Goal: Task Accomplishment & Management: Use online tool/utility

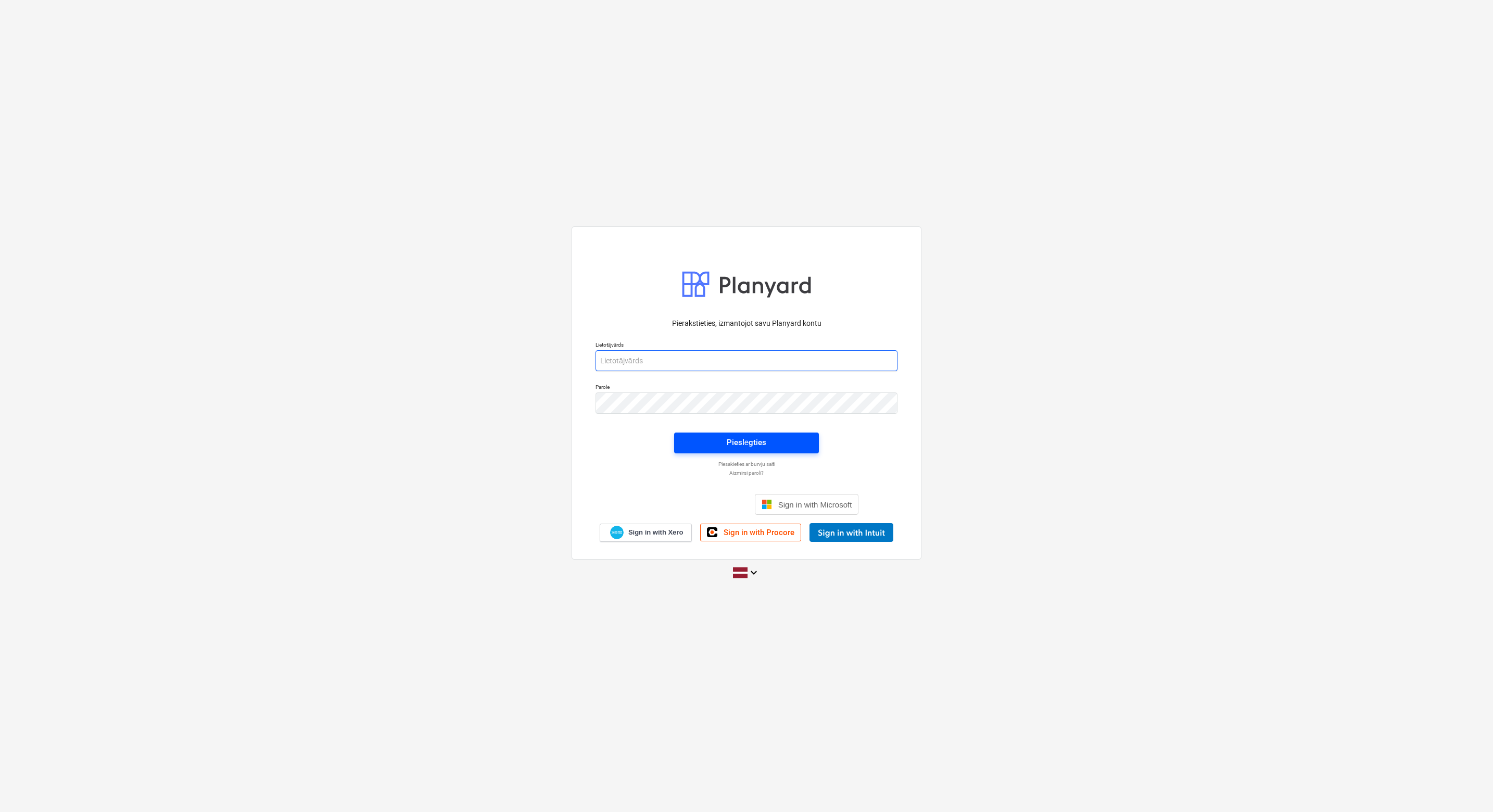
type input "[PERSON_NAME][EMAIL_ADDRESS][PERSON_NAME][DOMAIN_NAME]"
click at [731, 445] on div "Pieslēgties" at bounding box center [747, 443] width 40 height 14
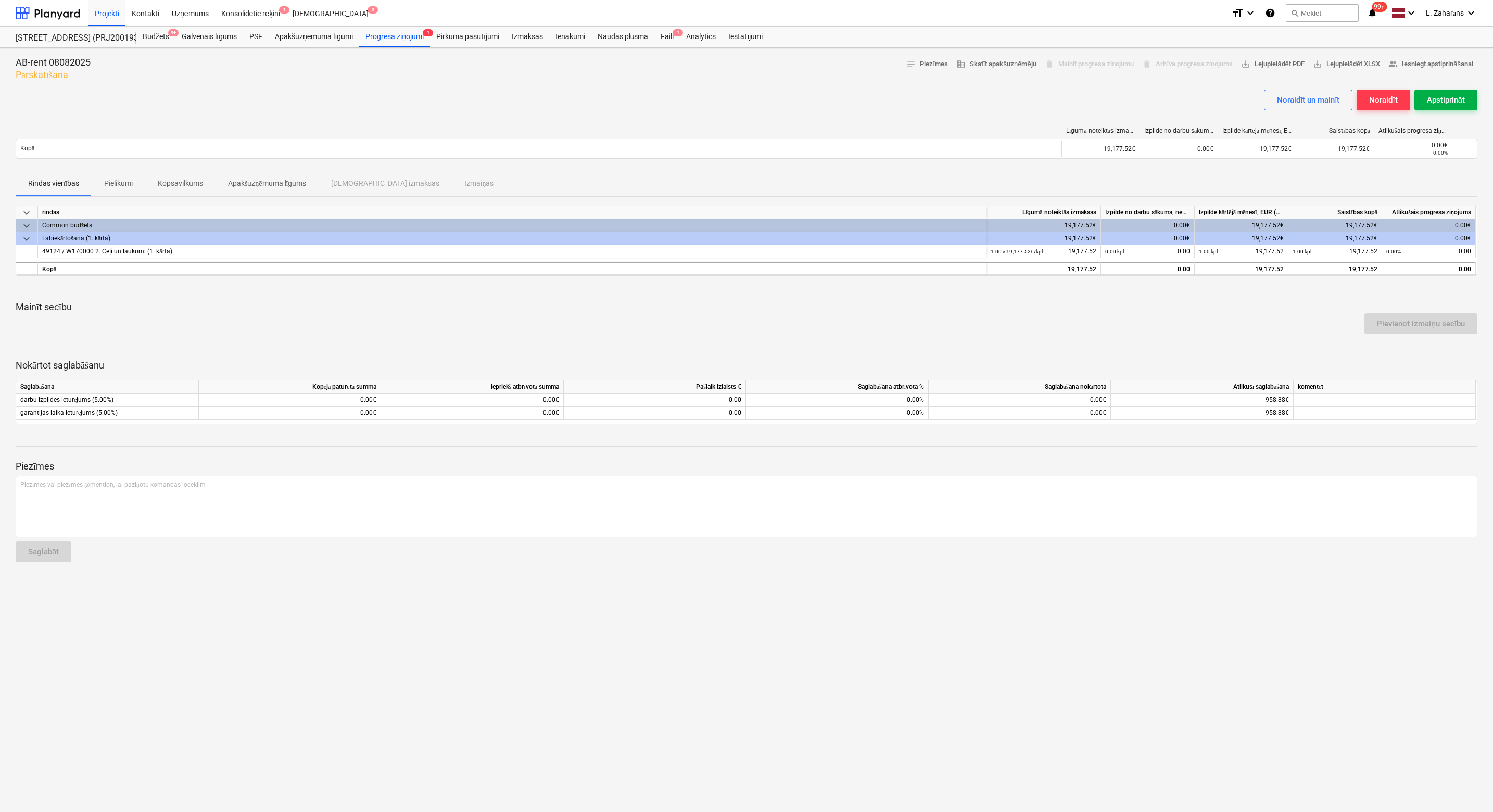
click at [1437, 100] on div "Apstiprināt" at bounding box center [1446, 100] width 38 height 14
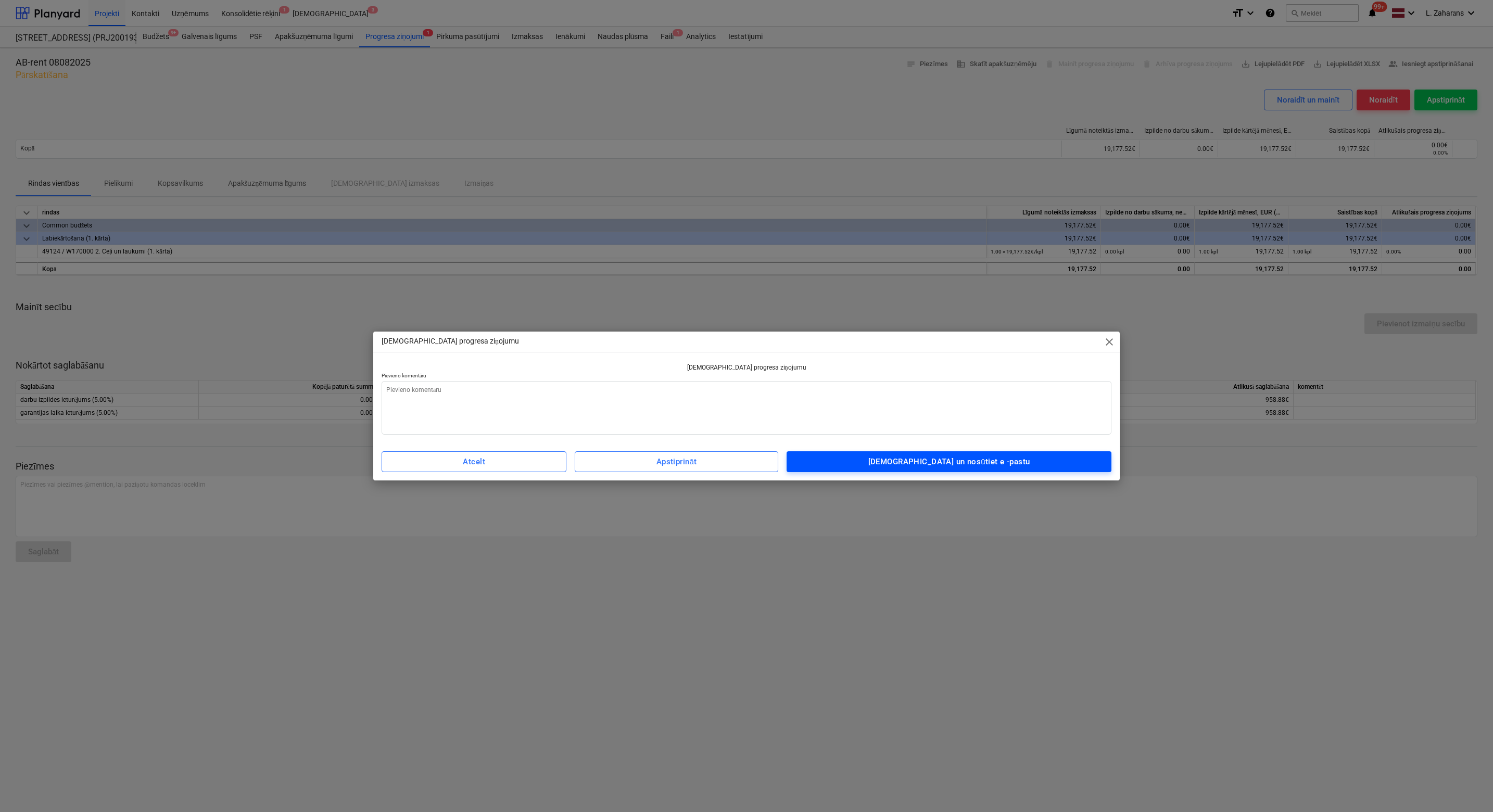
click at [1006, 461] on div "[DEMOGRAPHIC_DATA] un nosūtiet e -pastu" at bounding box center [949, 462] width 162 height 14
type textarea "x"
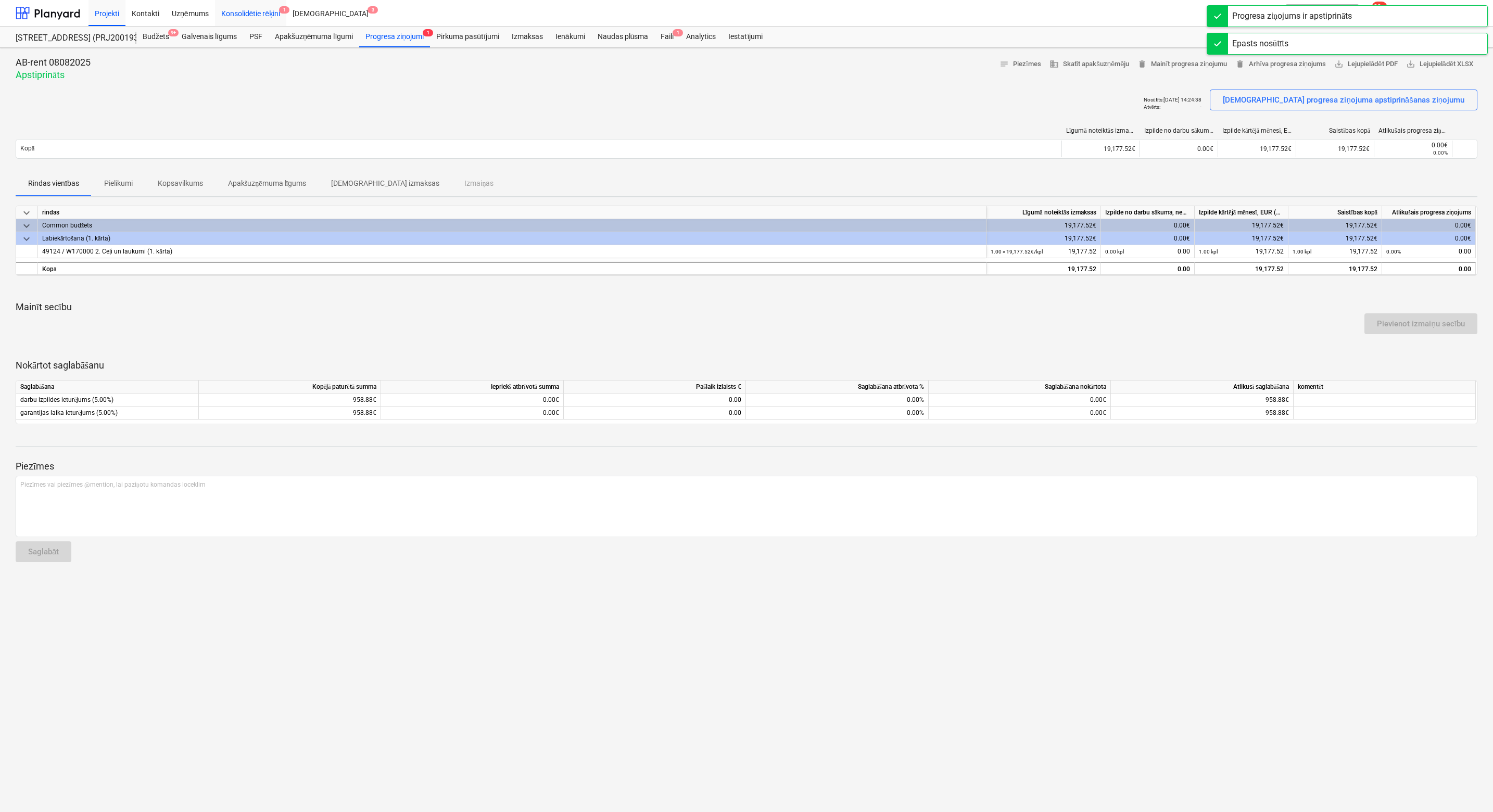
click at [236, 12] on div "Konsolidētie rēķini 1" at bounding box center [251, 12] width 72 height 27
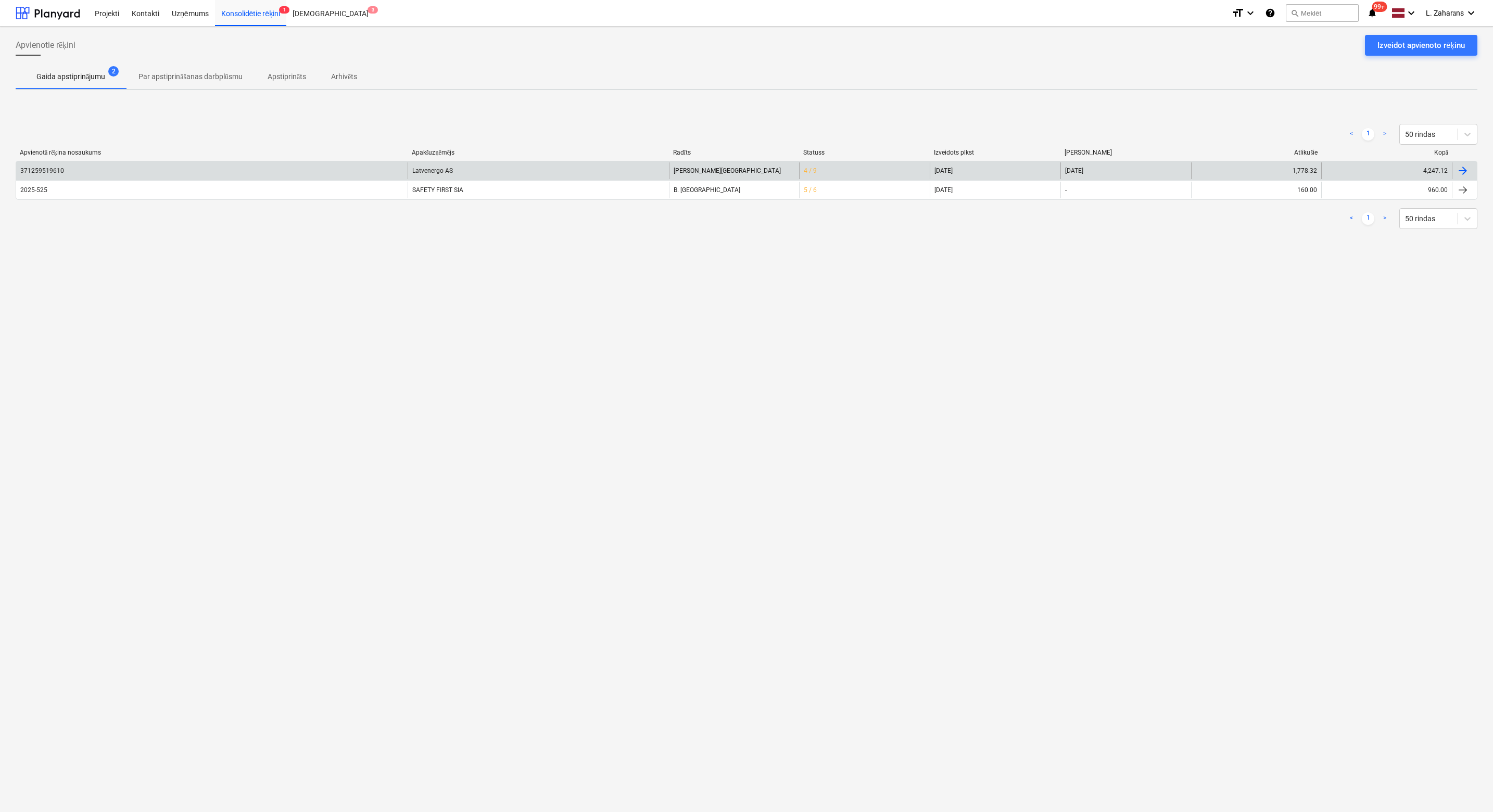
click at [207, 172] on div "371259519610" at bounding box center [212, 171] width 391 height 16
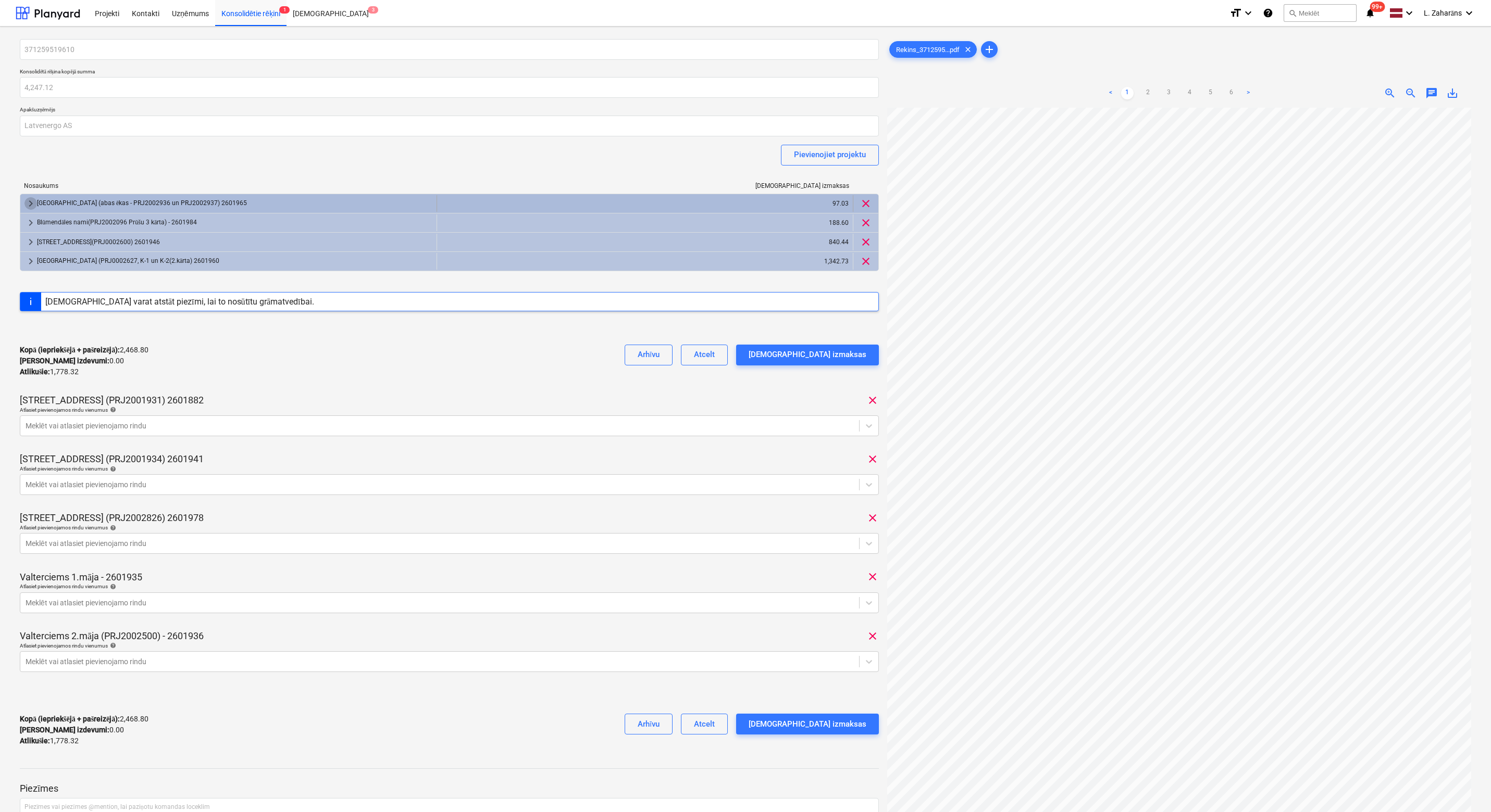
click at [33, 205] on span "keyboard_arrow_right" at bounding box center [31, 203] width 12 height 12
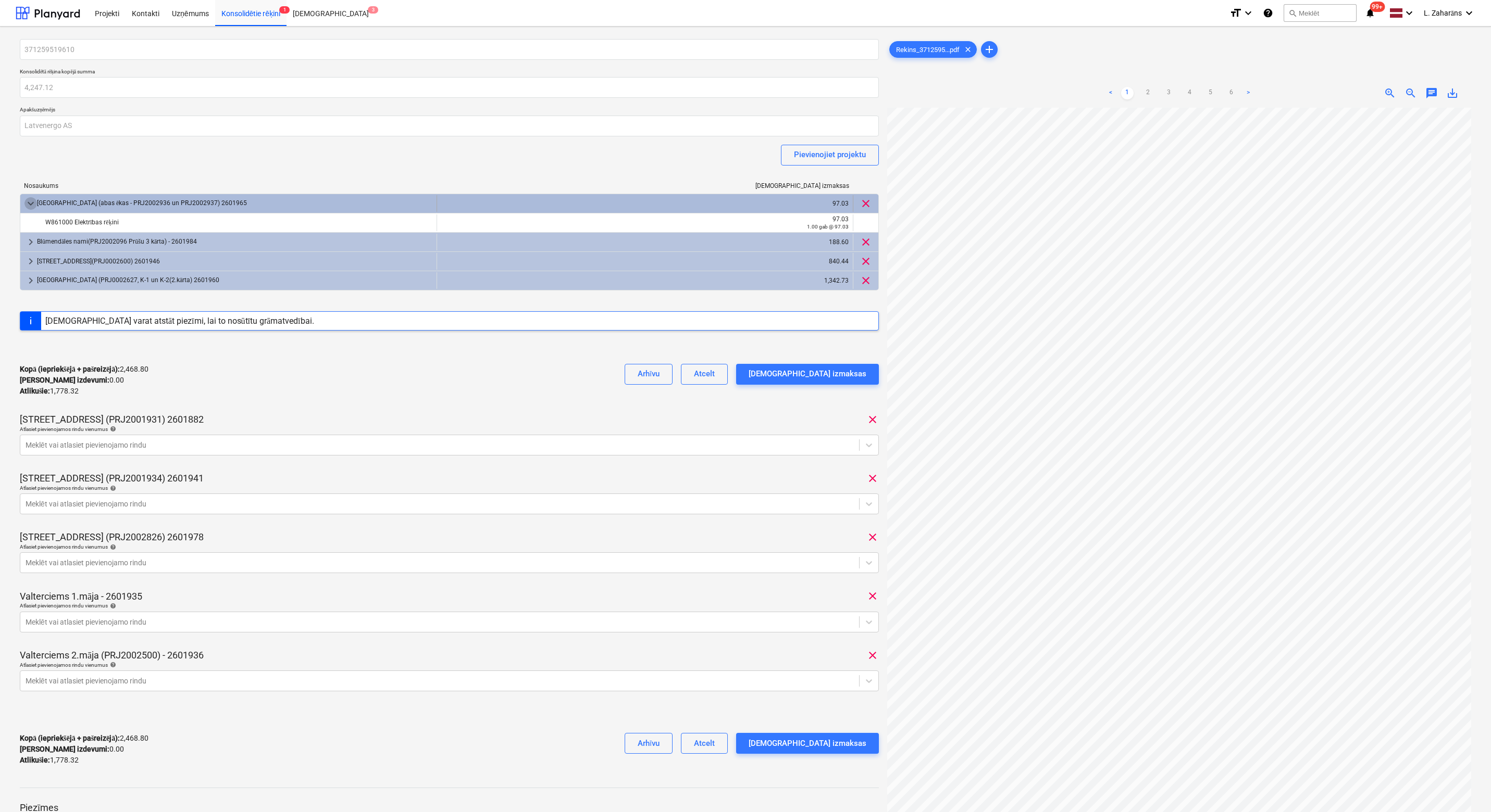
click at [32, 206] on span "keyboard_arrow_down" at bounding box center [31, 203] width 12 height 12
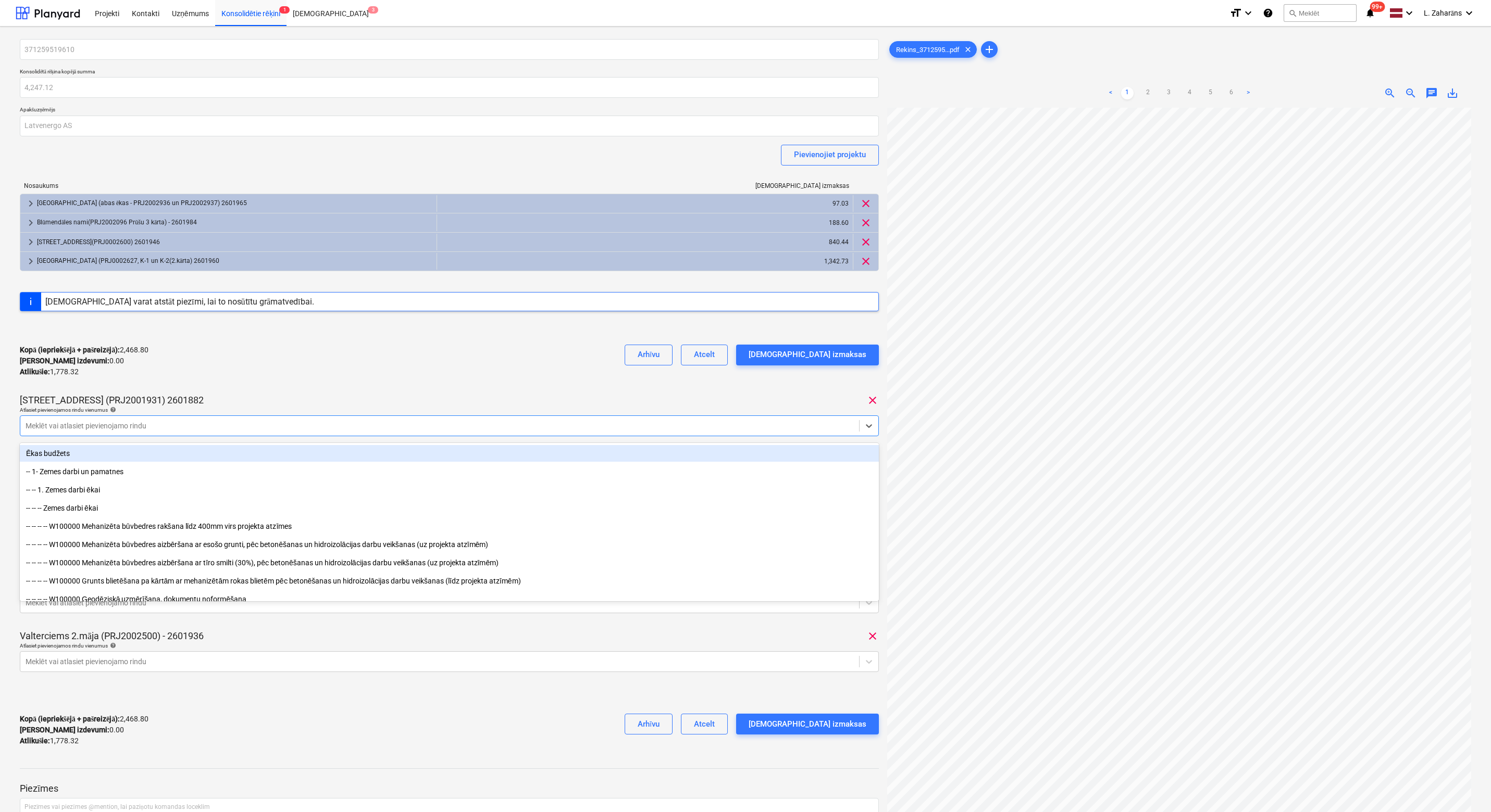
click at [41, 426] on div at bounding box center [440, 426] width 828 height 10
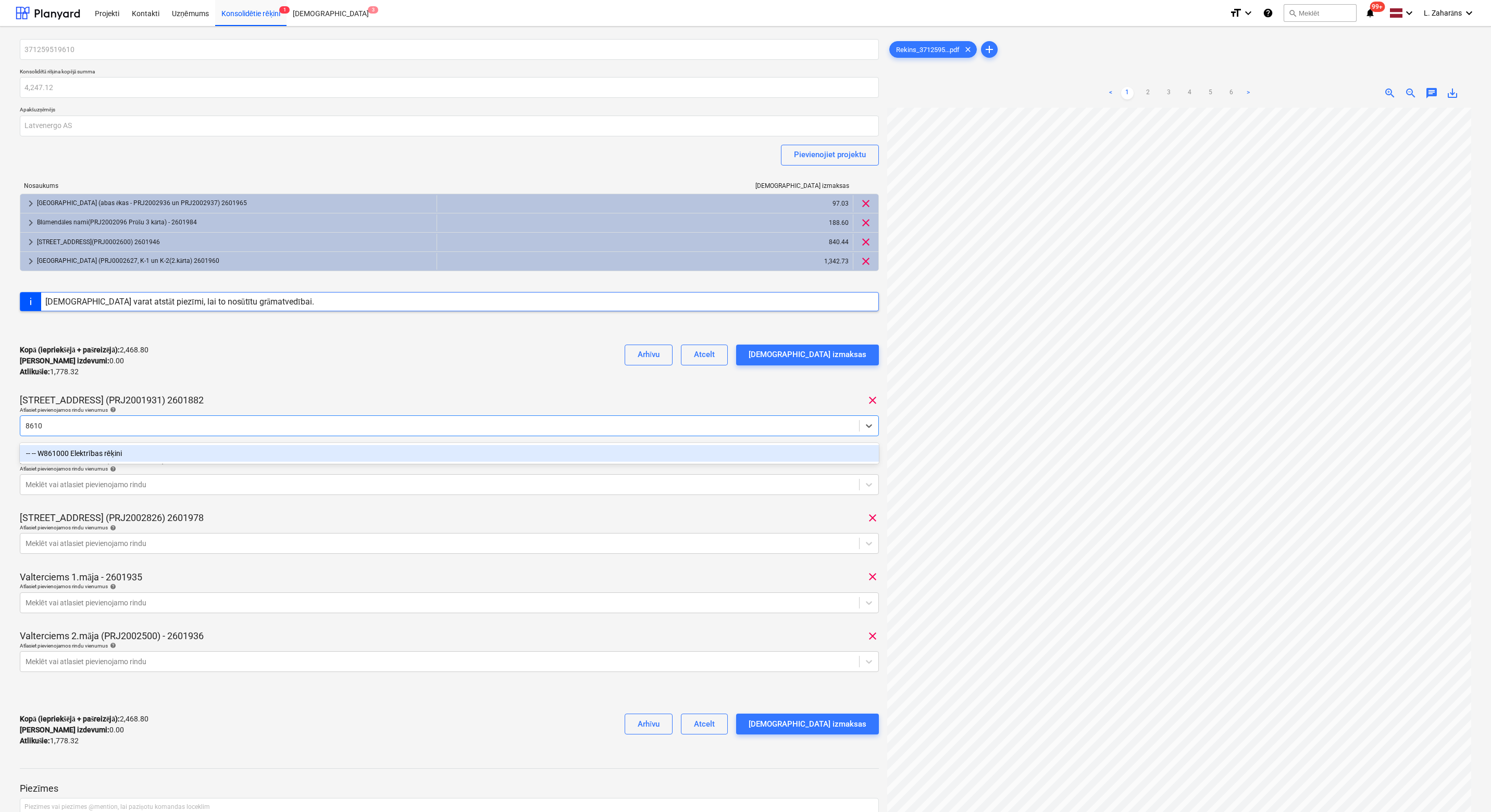
type input "86100"
click at [91, 454] on div "-- -- W861000 Elektrības rēķini" at bounding box center [449, 453] width 859 height 16
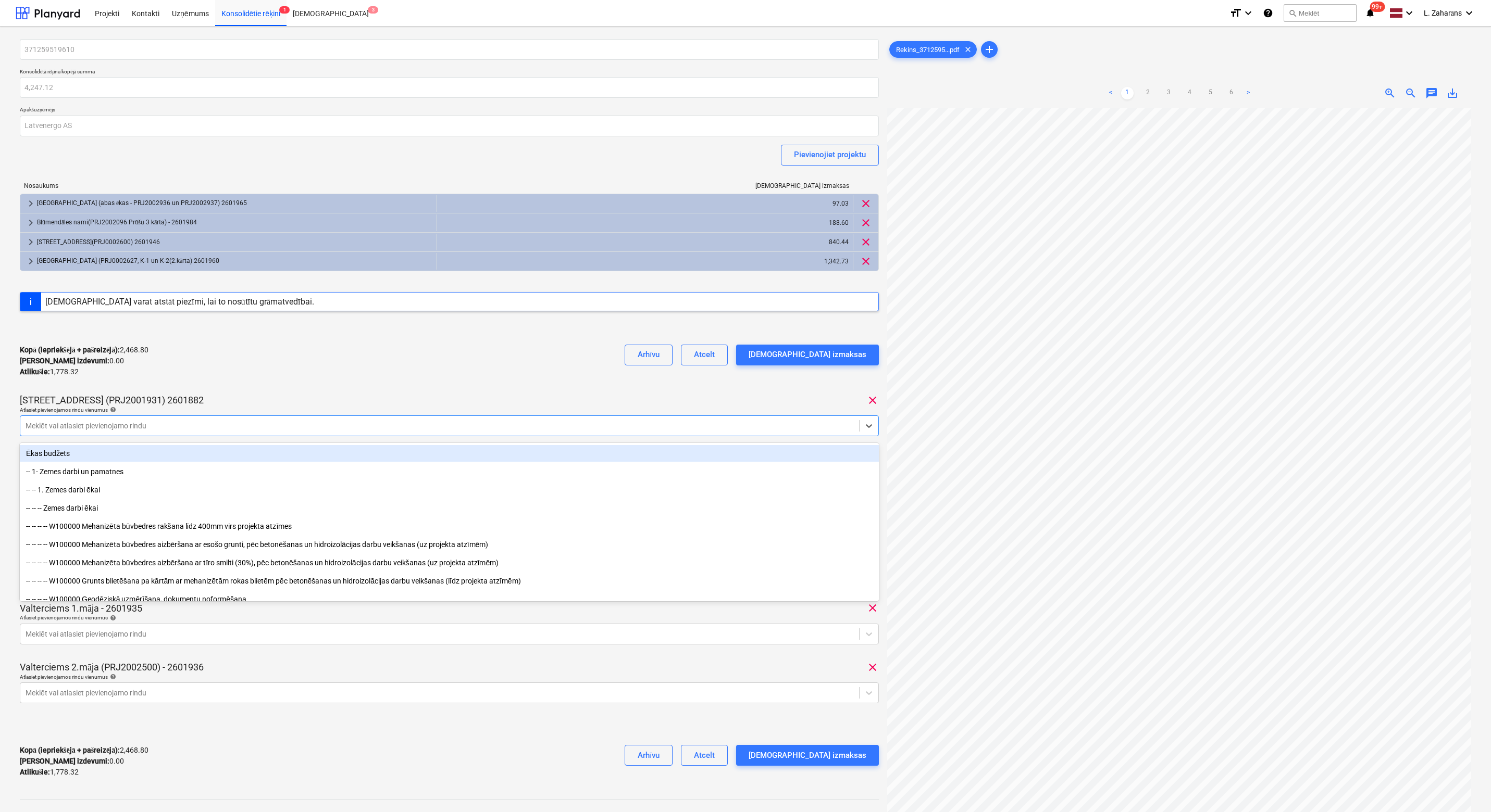
click at [297, 362] on div "Kopā (iepriekšējā + pašreizējā) : 2,468.80 Kārtējie izdevumi : 0.00 Atlikušie :…" at bounding box center [449, 361] width 859 height 49
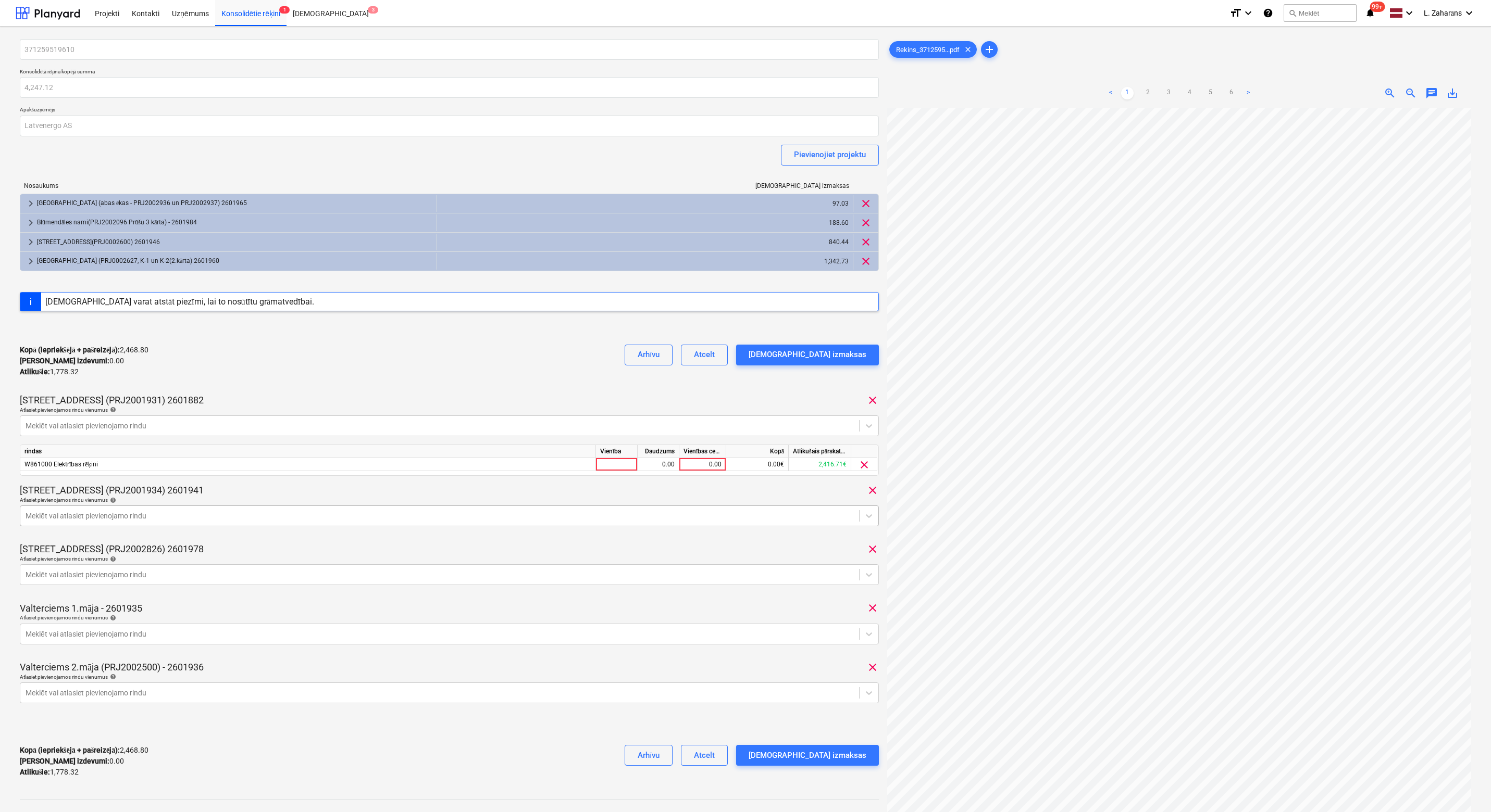
click at [54, 521] on div at bounding box center [440, 515] width 828 height 10
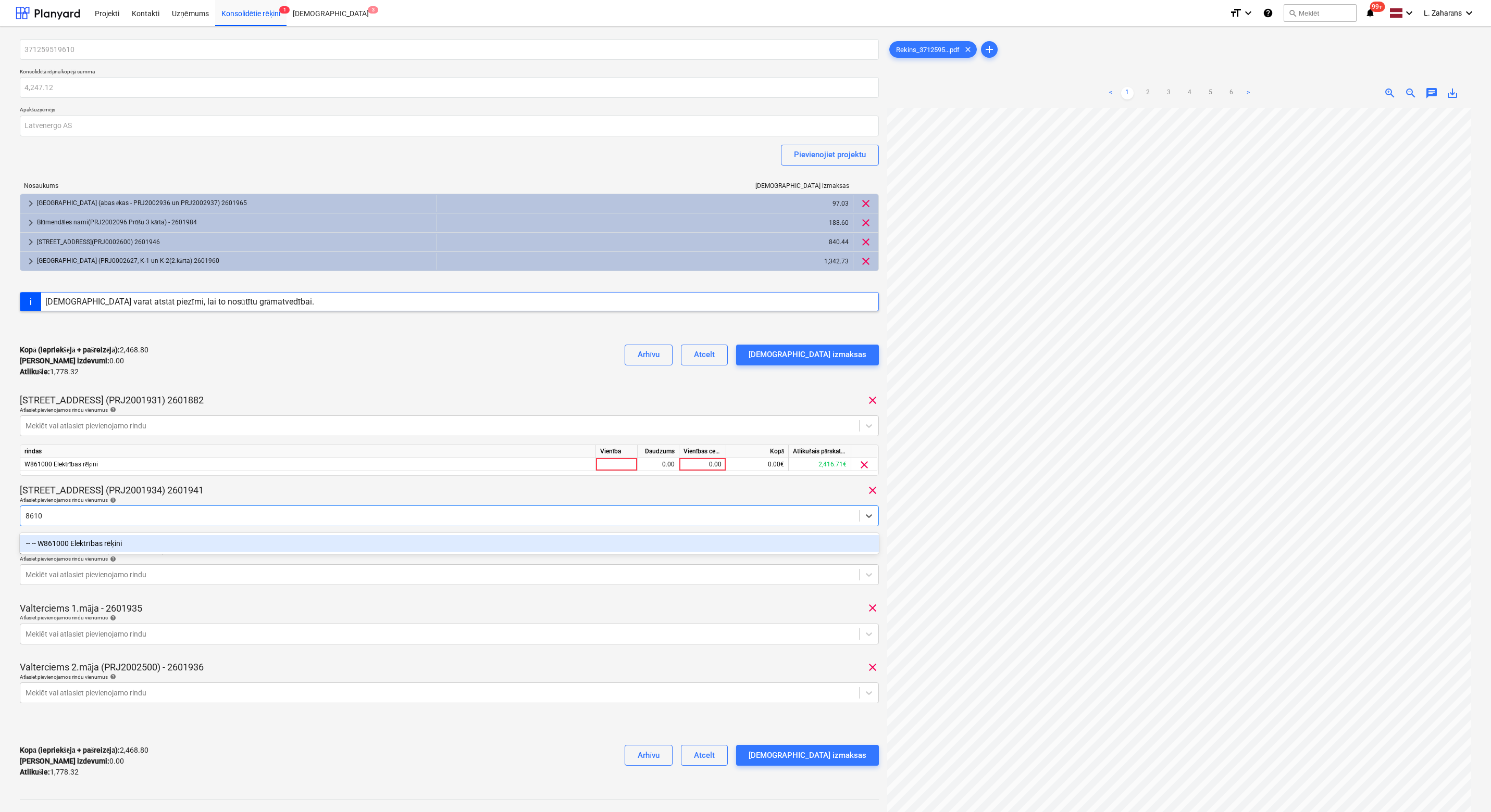
type input "86100"
drag, startPoint x: 99, startPoint y: 542, endPoint x: 120, endPoint y: 528, distance: 25.2
click at [99, 544] on div "-- -- W861000 Elektrības rēķini" at bounding box center [449, 544] width 859 height 16
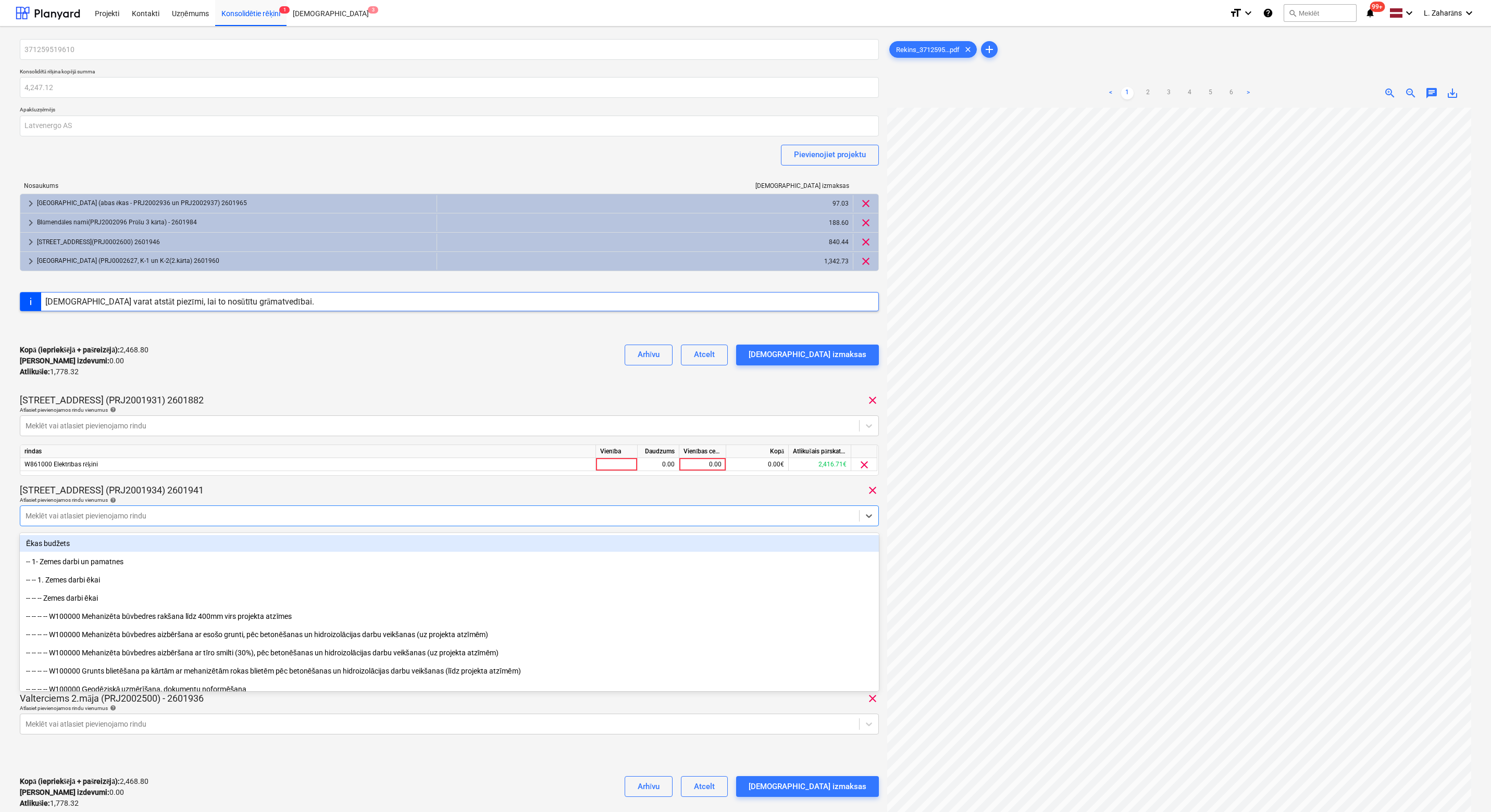
click at [283, 383] on div "Kopā (iepriekšējā + pašreizējā) : 2,468.80 Kārtējie izdevumi : 0.00 Atlikušie :…" at bounding box center [449, 361] width 859 height 49
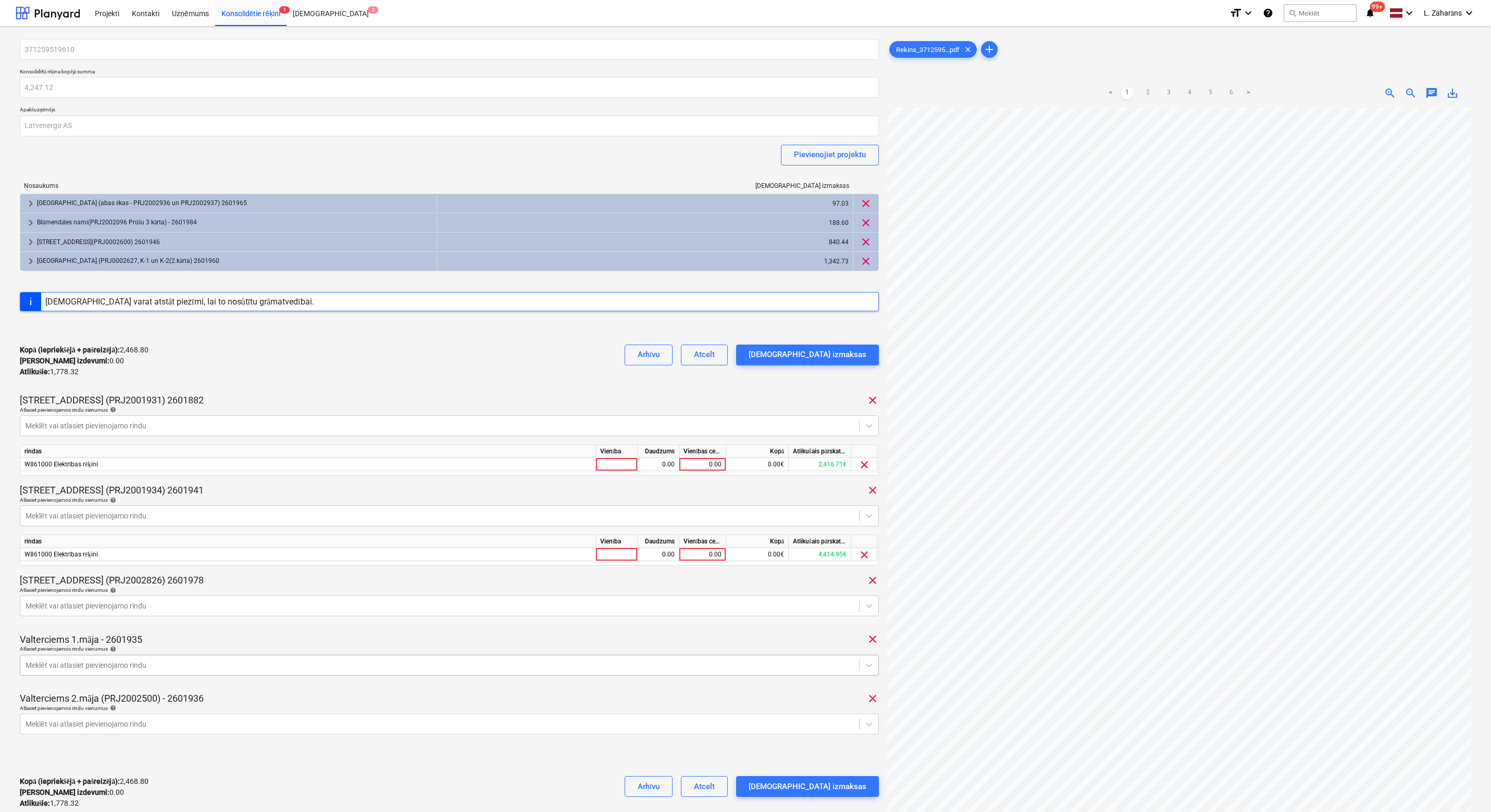
click at [46, 662] on body "Projekti Kontakti Uzņēmums Konsolidētie rēķini 1 Iesūtne 3 format_size keyboard…" at bounding box center [745, 406] width 1491 height 812
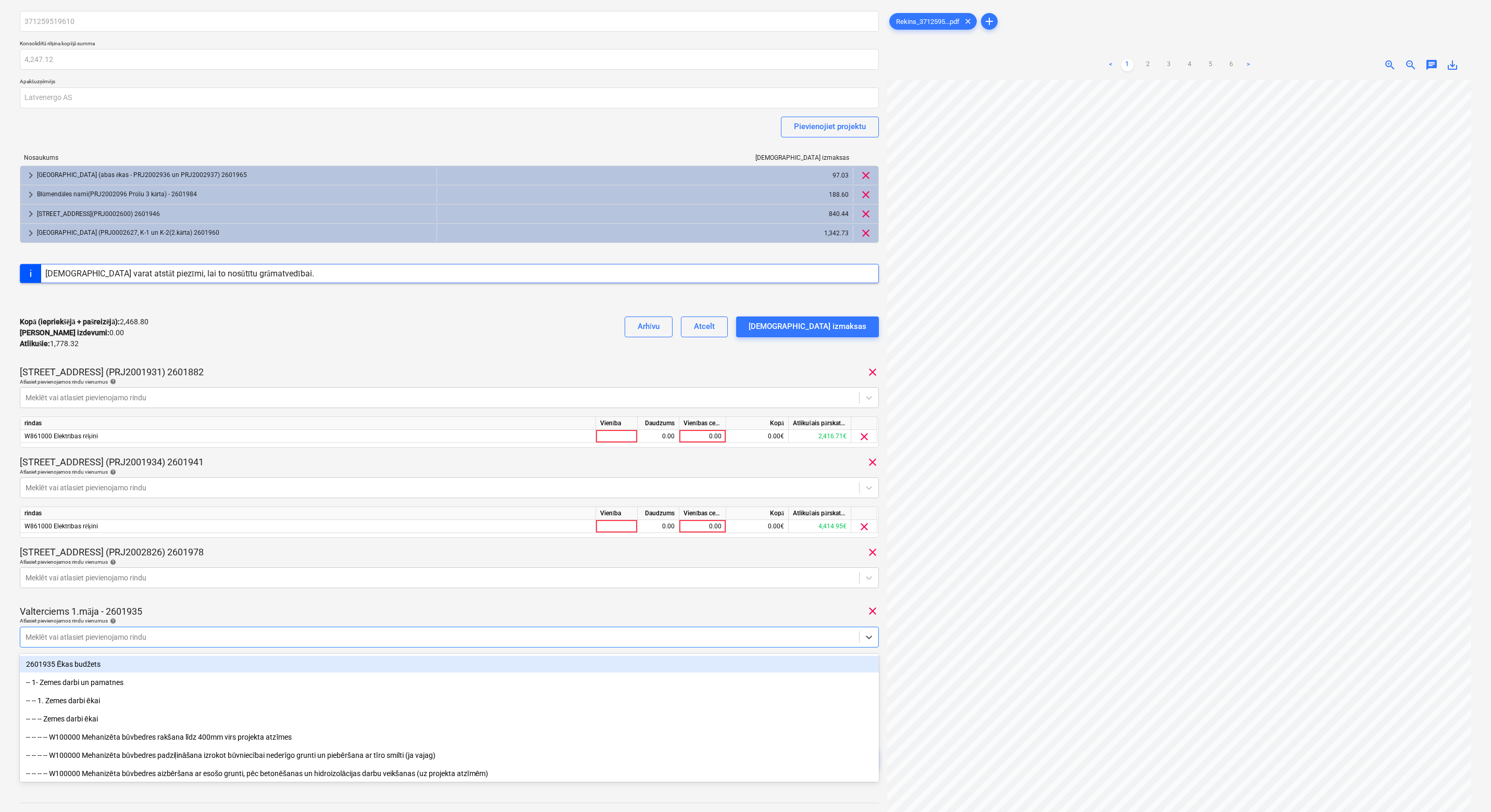
scroll to position [33, 0]
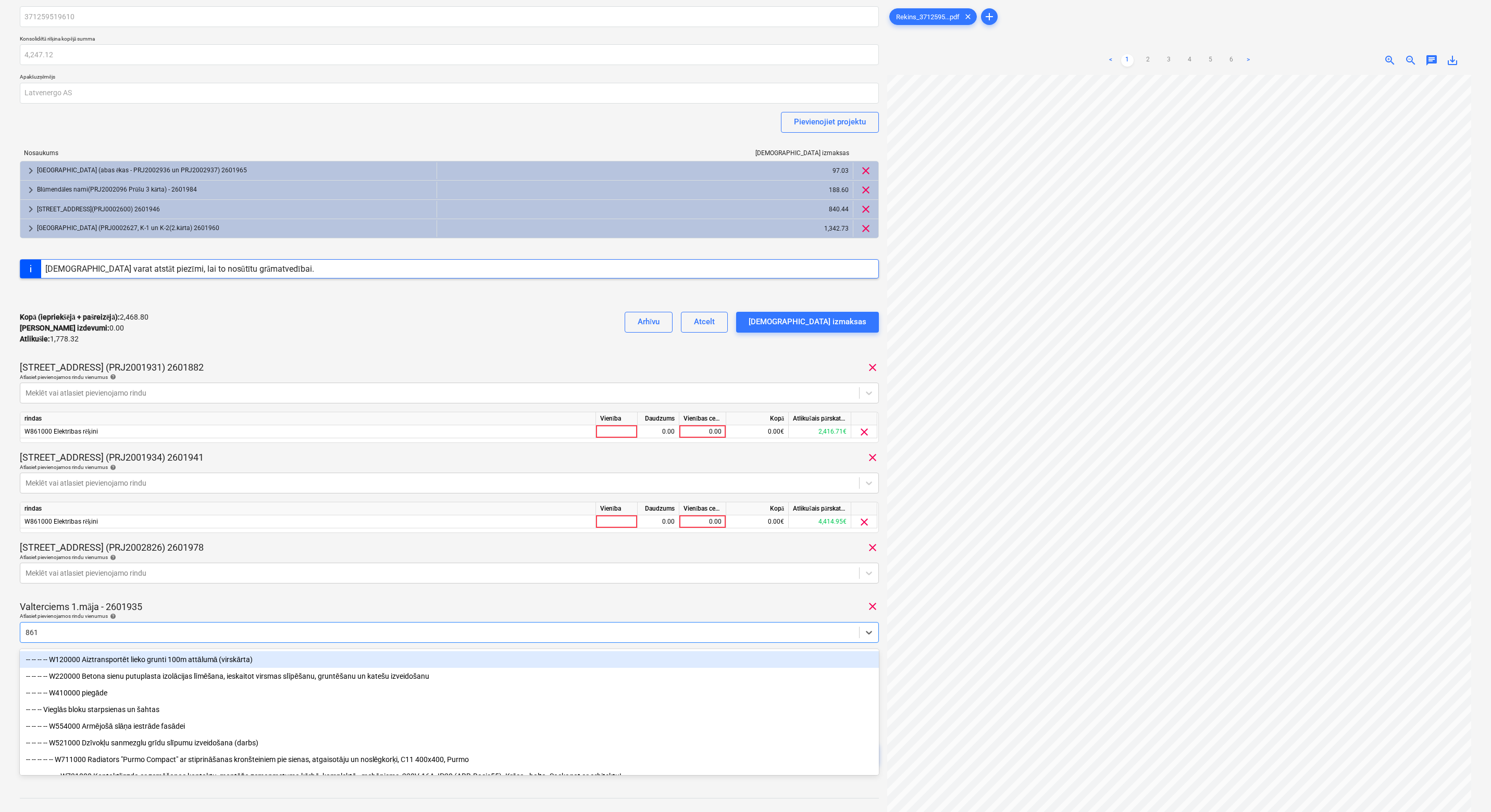
type input "8610"
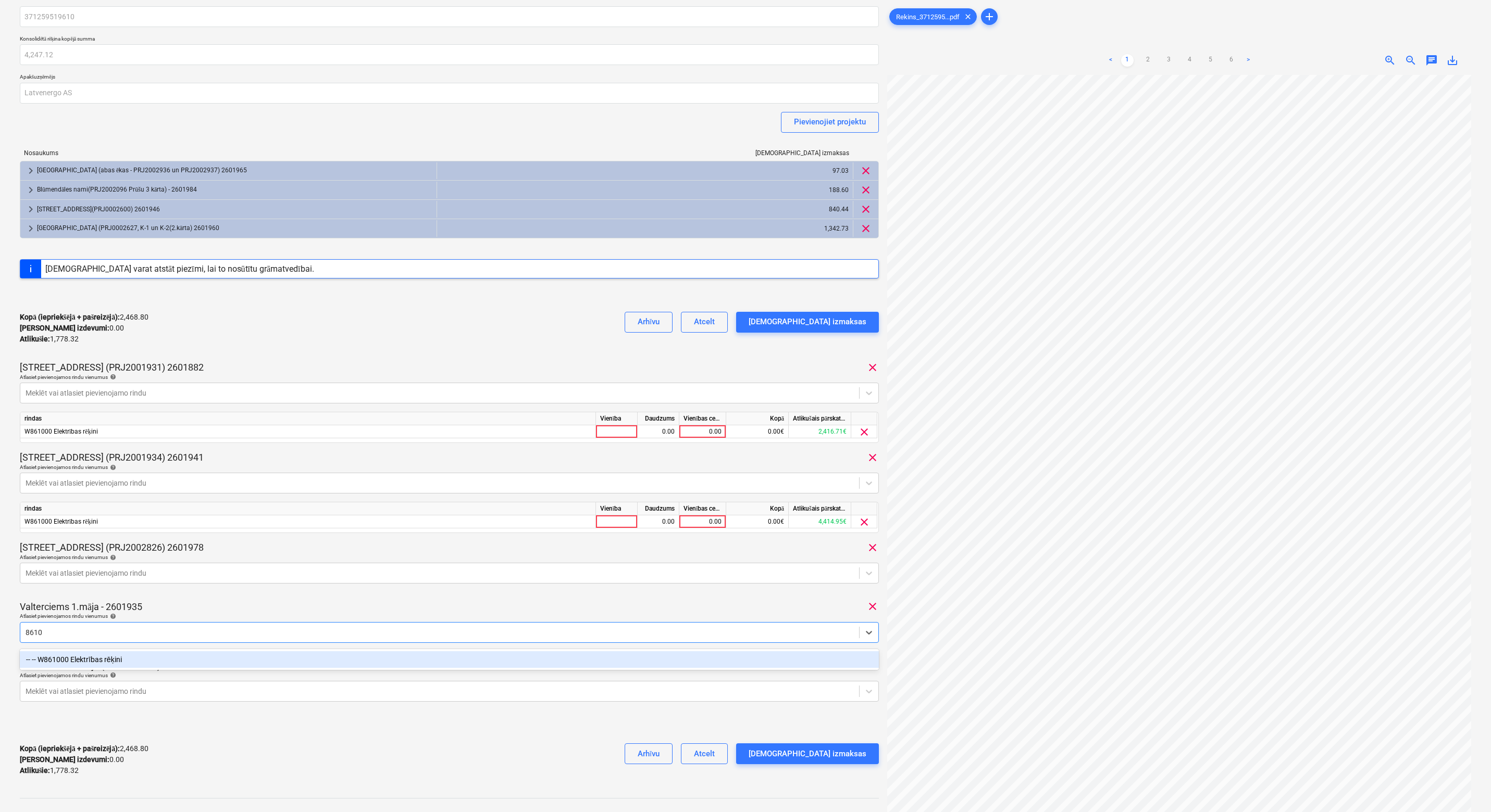
click at [33, 664] on div "-- -- W861000 Elektrības rēķini" at bounding box center [449, 660] width 859 height 16
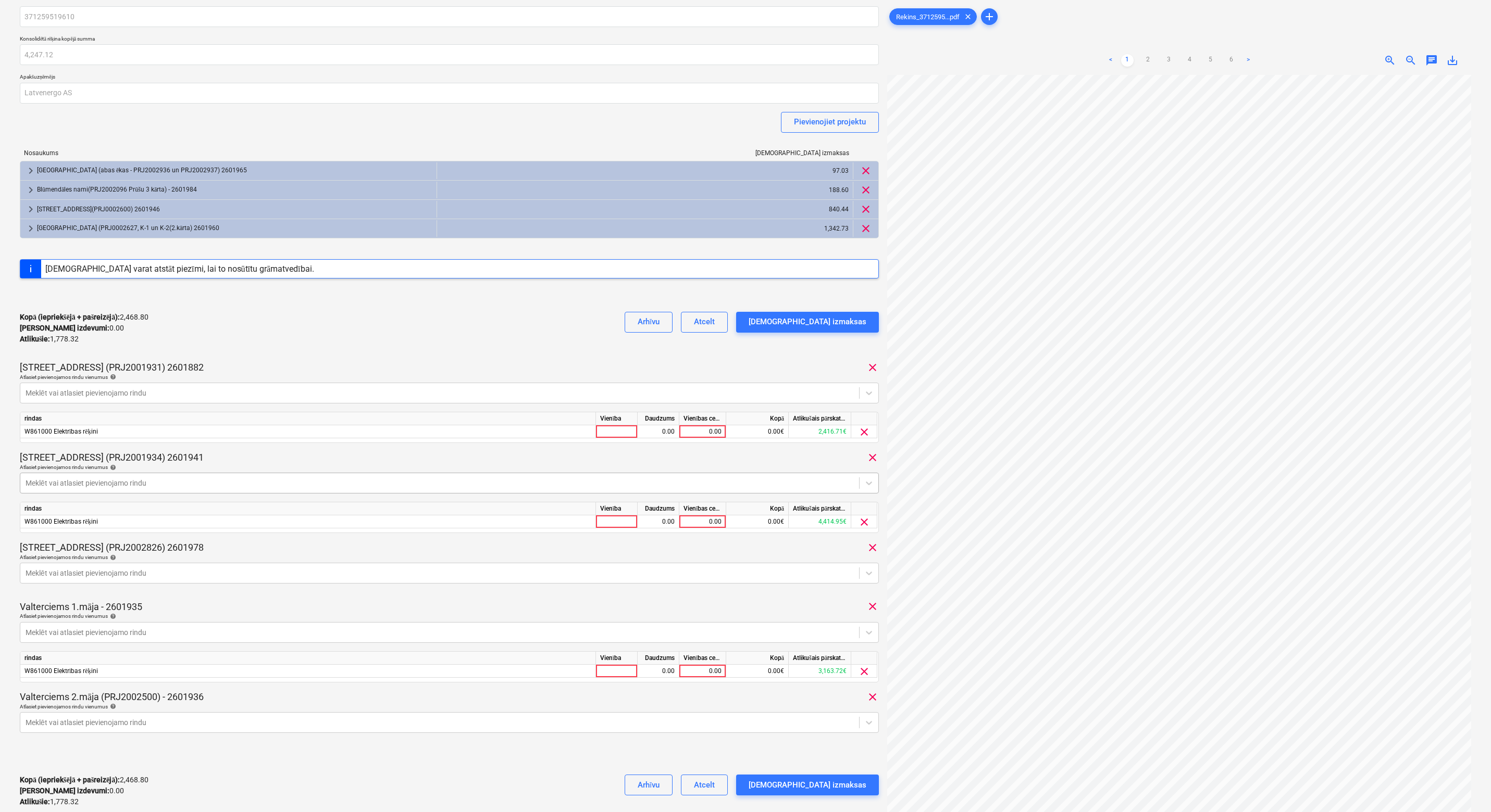
drag, startPoint x: 334, startPoint y: 328, endPoint x: 255, endPoint y: 480, distance: 171.3
click at [335, 331] on div "Kopā (iepriekšējā + pašreizējā) : 2,468.80 Kārtējie izdevumi : 0.00 Atlikušie :…" at bounding box center [449, 328] width 859 height 49
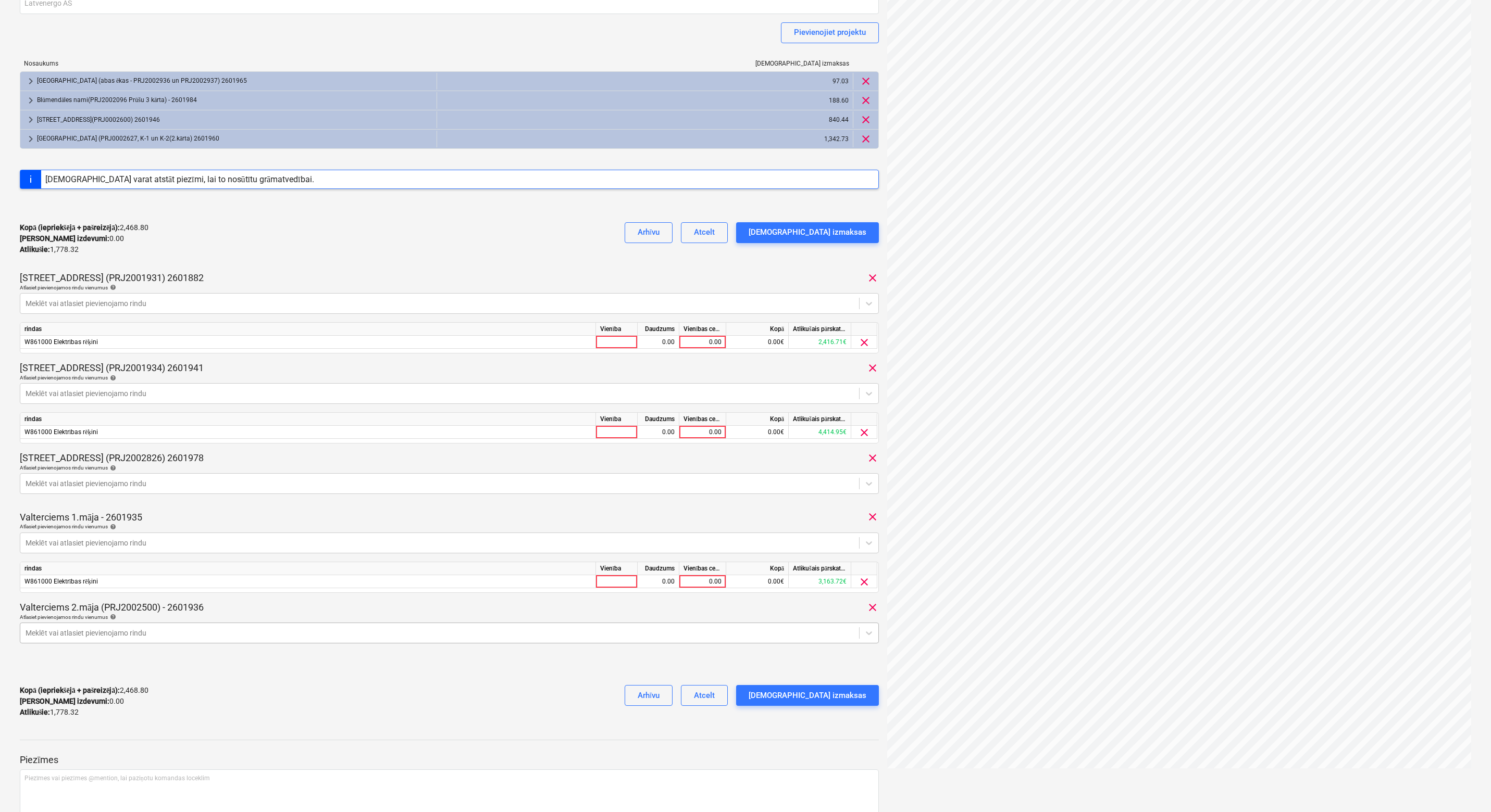
click at [65, 690] on body "Projekti Kontakti Uzņēmums Konsolidētie rēķini 1 Iesūtne 3 format_size keyboard…" at bounding box center [745, 283] width 1491 height 812
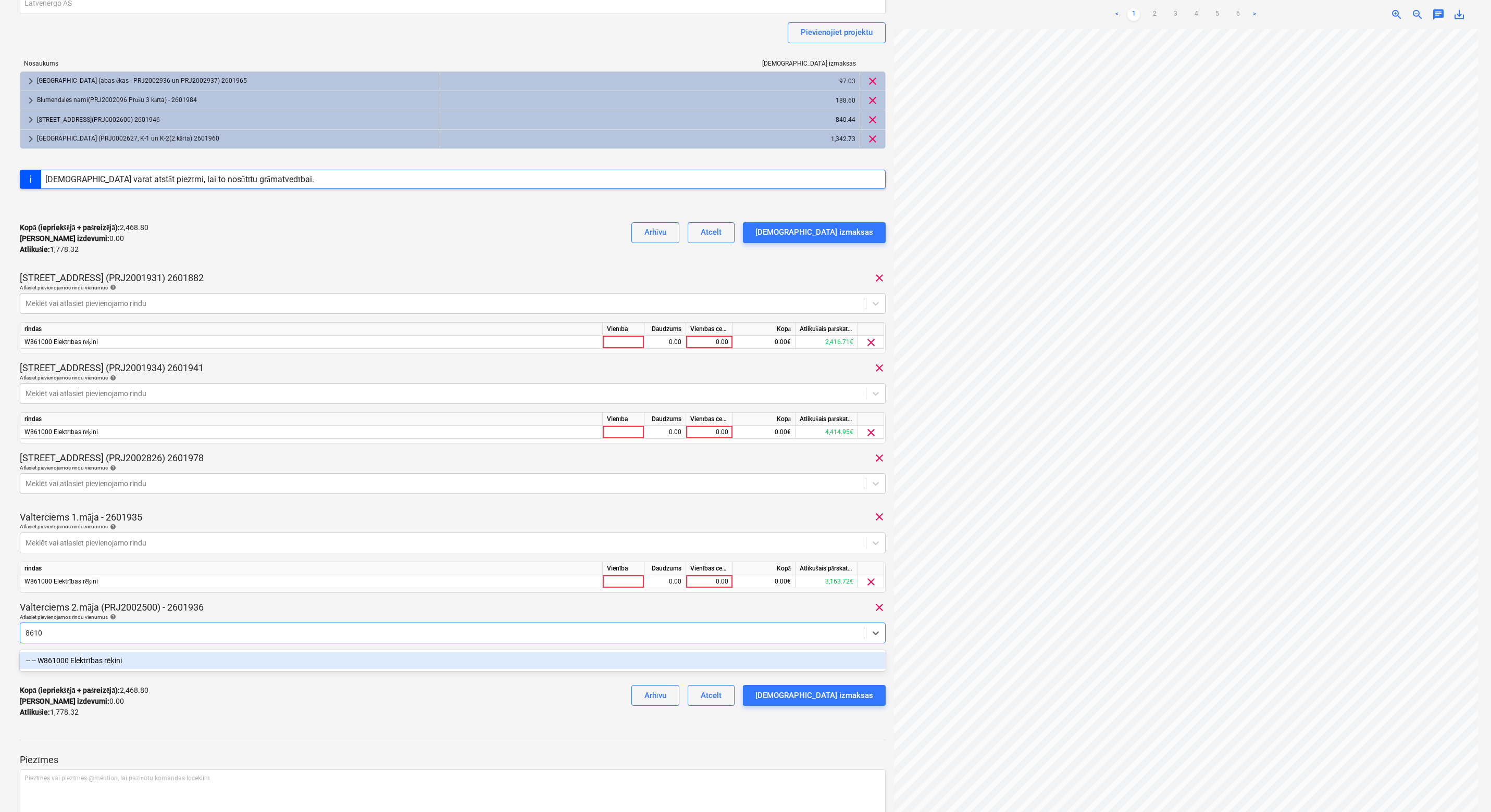
type input "86100"
click at [68, 661] on div "-- -- W861000 Elektrības rēķini" at bounding box center [453, 660] width 866 height 16
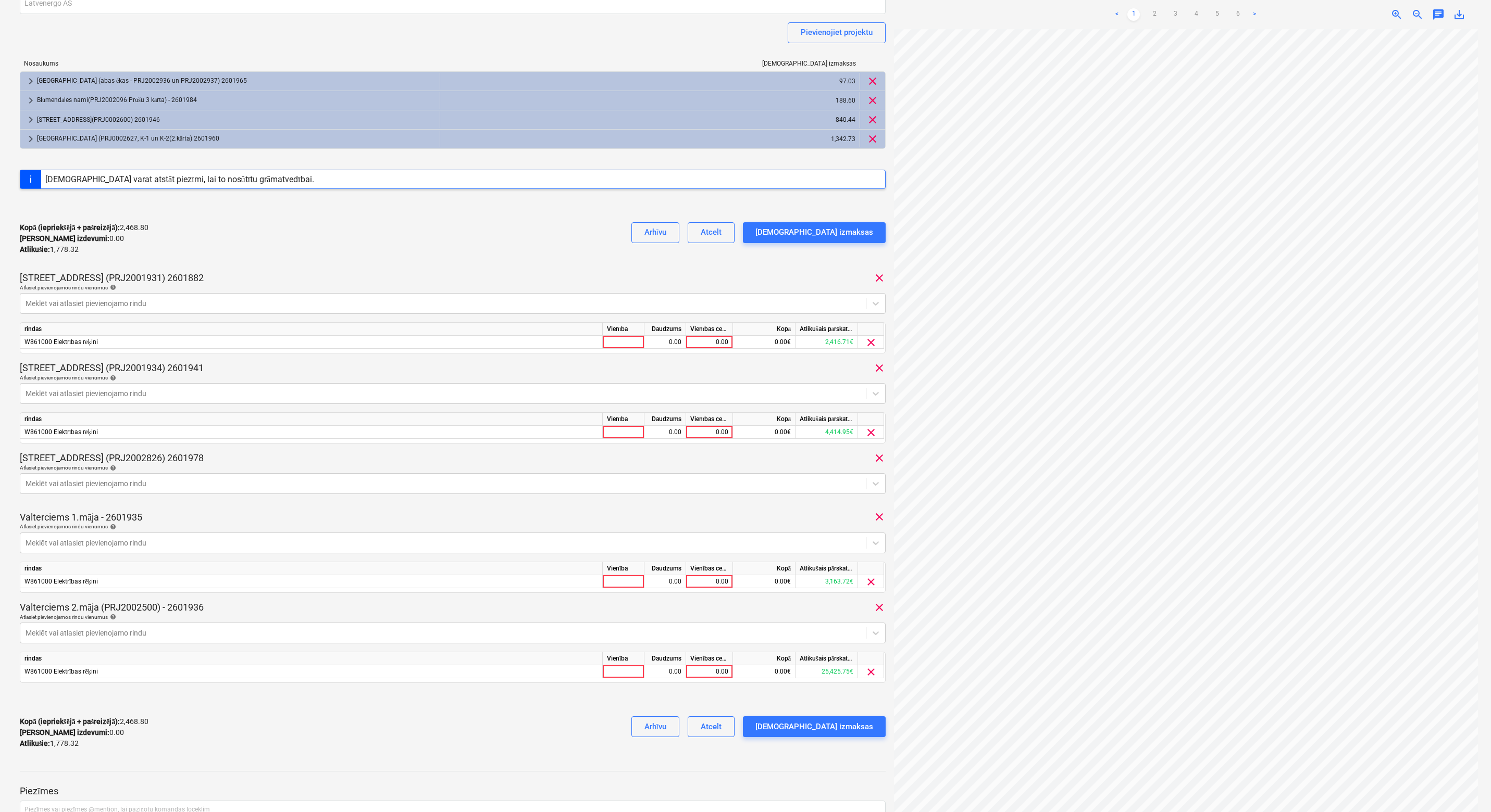
click at [266, 228] on div "Kopā (iepriekšējā + pašreizējā) : 2,468.80 Kārtējie izdevumi : 0.00 Atlikušie :…" at bounding box center [453, 239] width 866 height 49
click at [698, 581] on div "0.00" at bounding box center [709, 581] width 38 height 13
type input "583.07"
click at [698, 671] on div "0.00" at bounding box center [709, 671] width 38 height 13
type input "283.53"
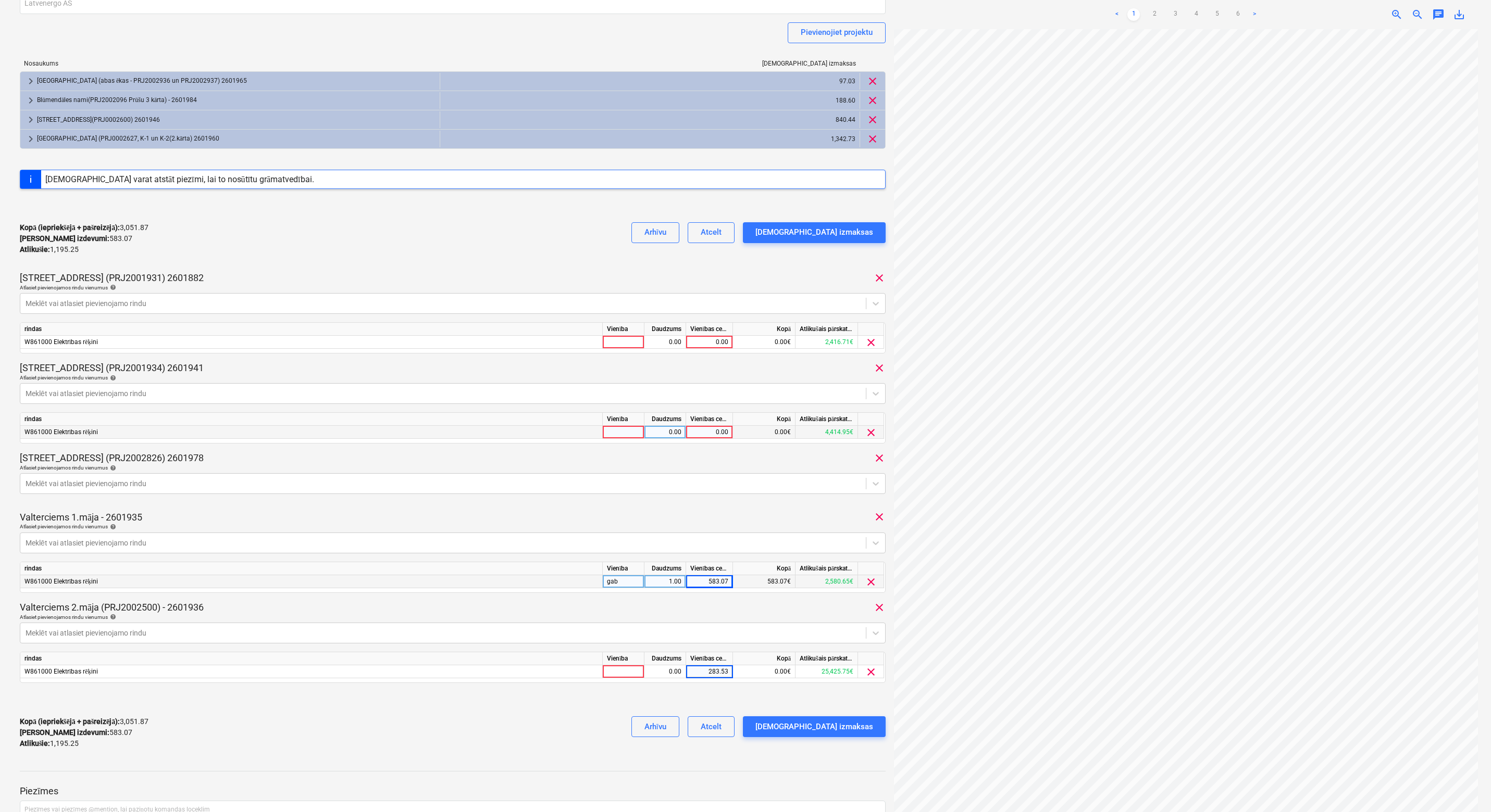
click at [698, 430] on div "0.00" at bounding box center [709, 432] width 38 height 13
type input "26.31"
click at [712, 346] on div "0.00" at bounding box center [709, 342] width 38 height 13
type input "666.12"
click at [807, 230] on div "[DEMOGRAPHIC_DATA] izmaksas" at bounding box center [814, 232] width 117 height 14
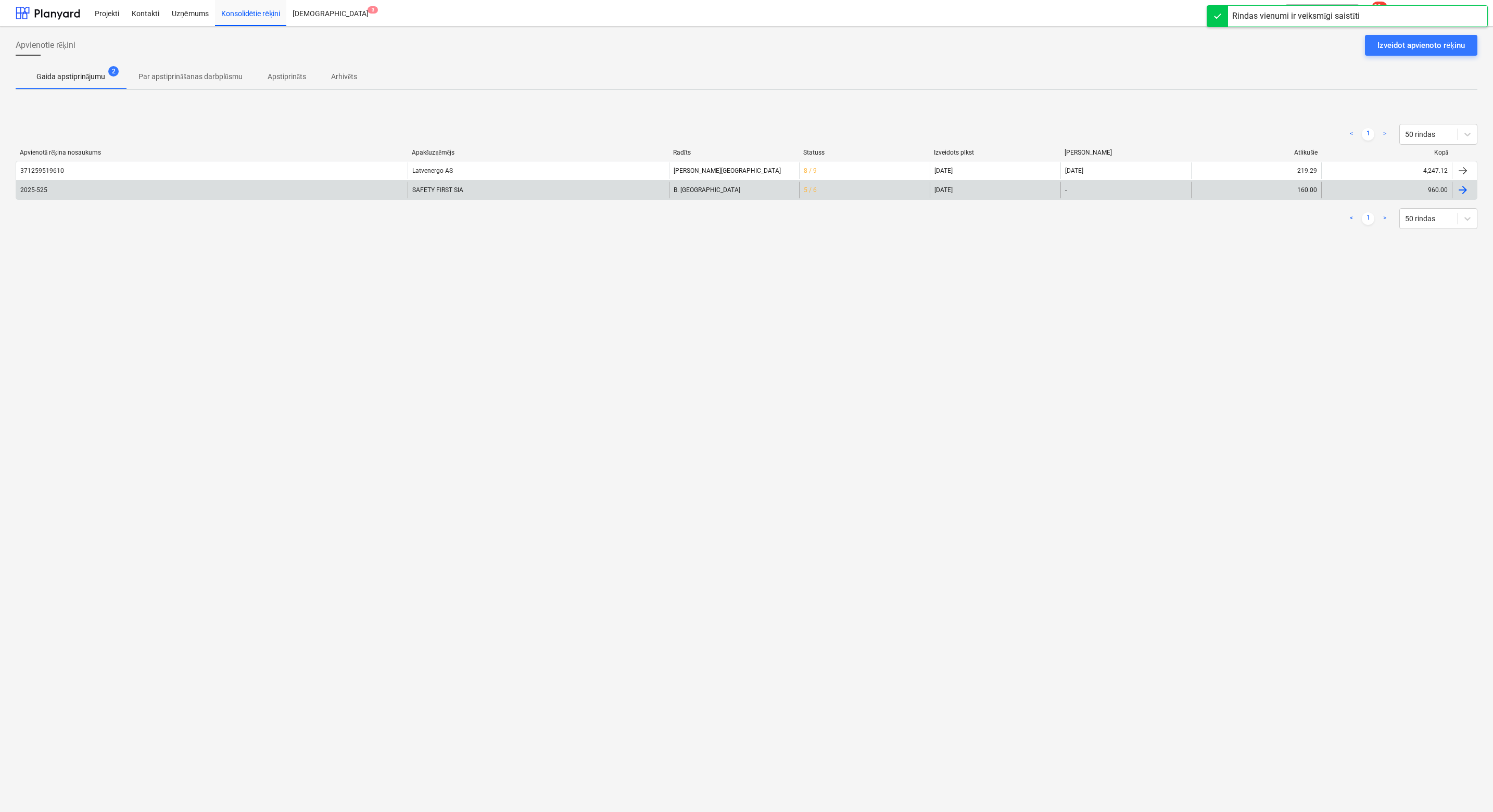
click at [763, 189] on div "B. [GEOGRAPHIC_DATA]" at bounding box center [734, 190] width 130 height 16
